Goal: Task Accomplishment & Management: Use online tool/utility

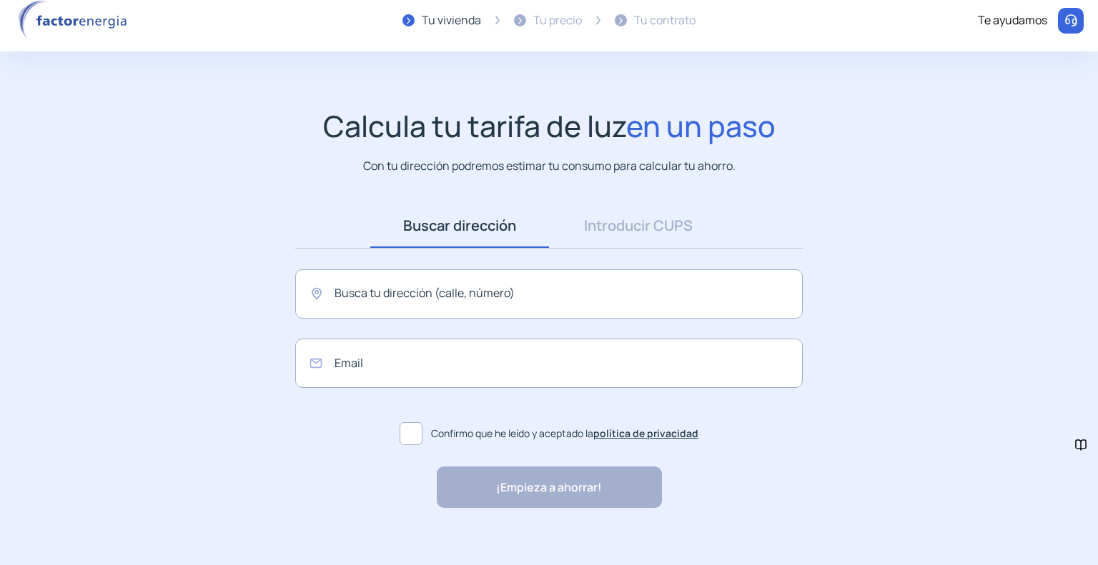
scroll to position [24, 0]
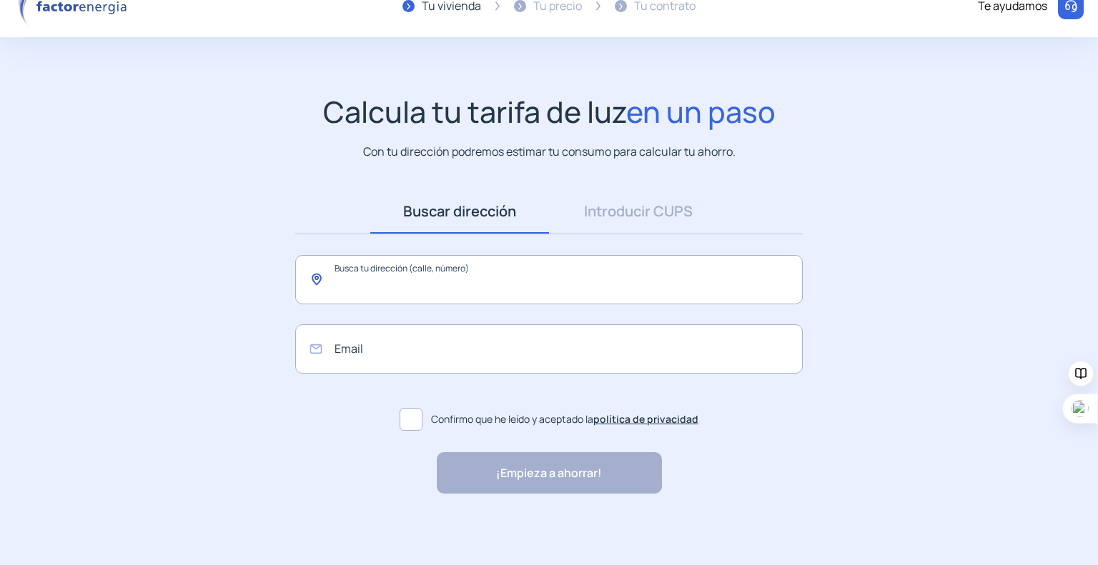
click at [500, 284] on input "text" at bounding box center [549, 279] width 508 height 49
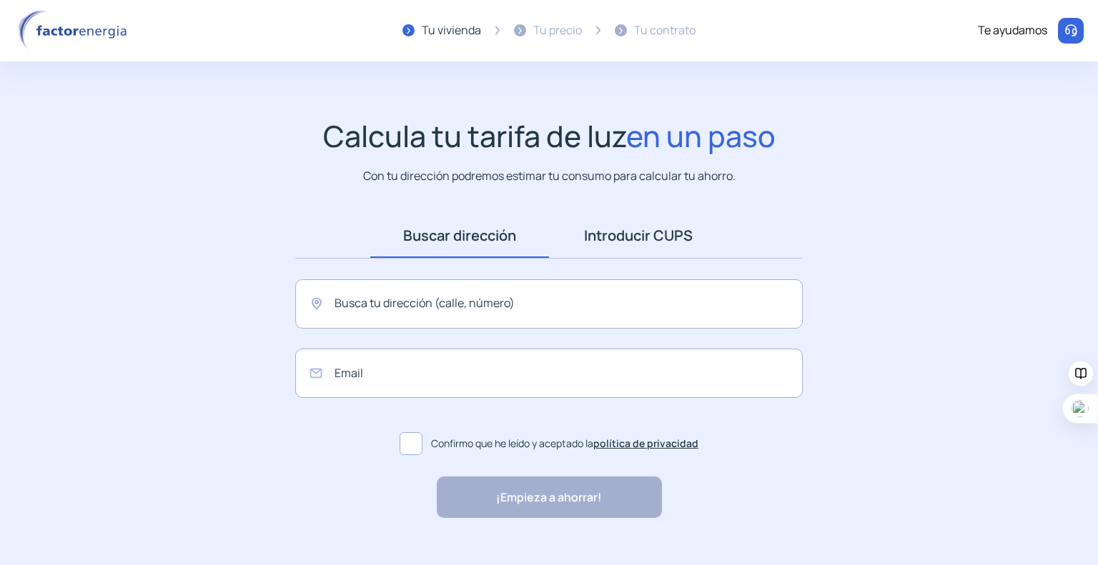
click at [626, 241] on link "Introducir CUPS" at bounding box center [638, 236] width 179 height 44
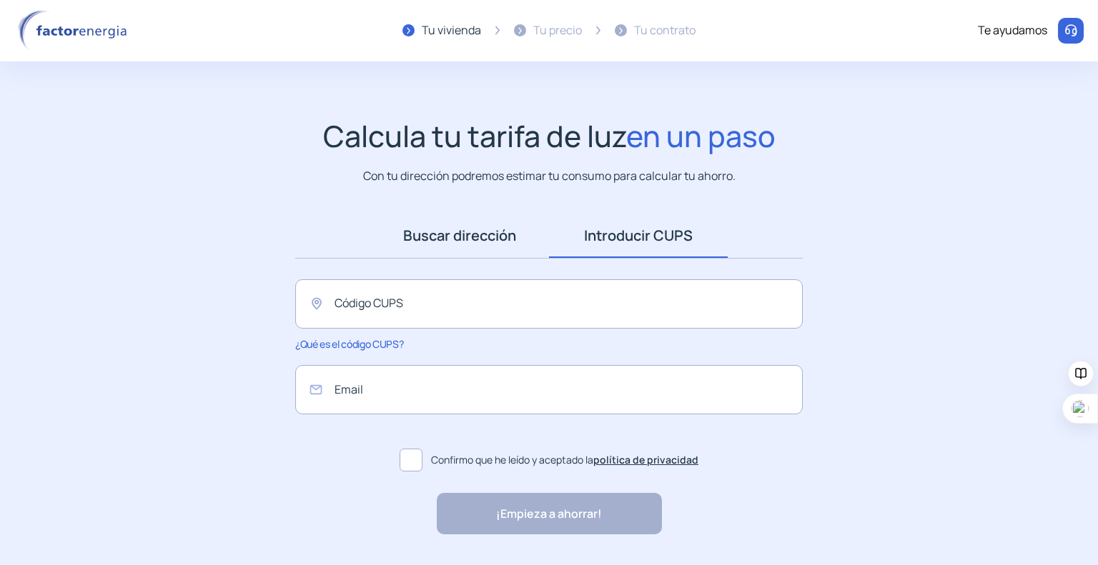
click at [499, 233] on link "Buscar dirección" at bounding box center [459, 236] width 179 height 44
